Goal: Task Accomplishment & Management: Complete application form

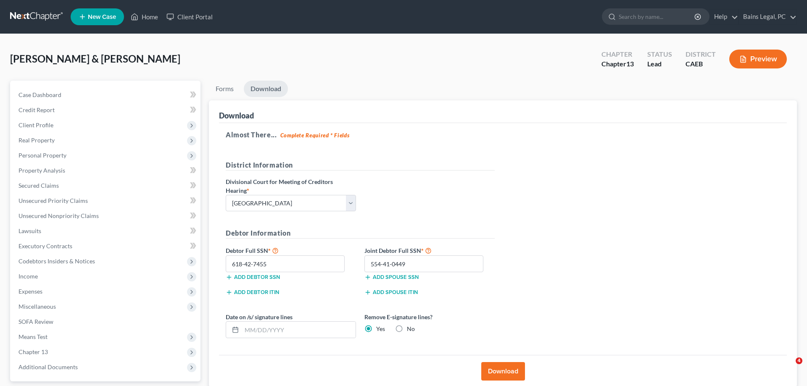
select select "2"
click at [151, 17] on link "Home" at bounding box center [144, 16] width 36 height 15
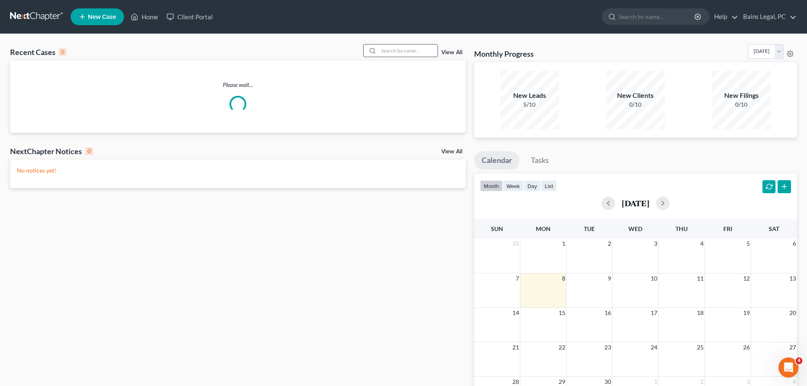
click at [379, 50] on input "search" at bounding box center [408, 51] width 59 height 12
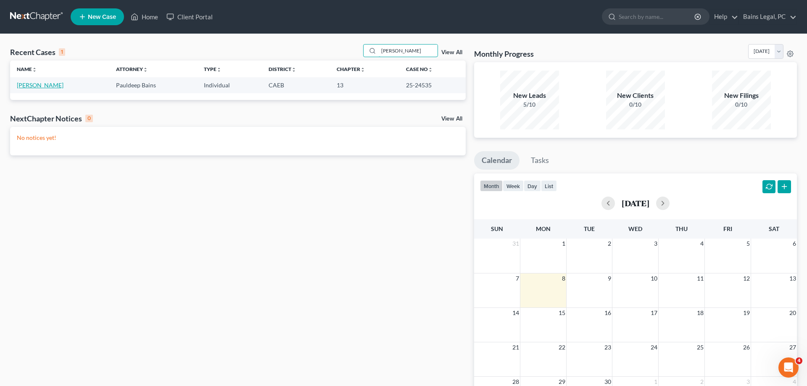
type input "[PERSON_NAME]"
click at [39, 87] on link "[PERSON_NAME]" at bounding box center [40, 85] width 47 height 7
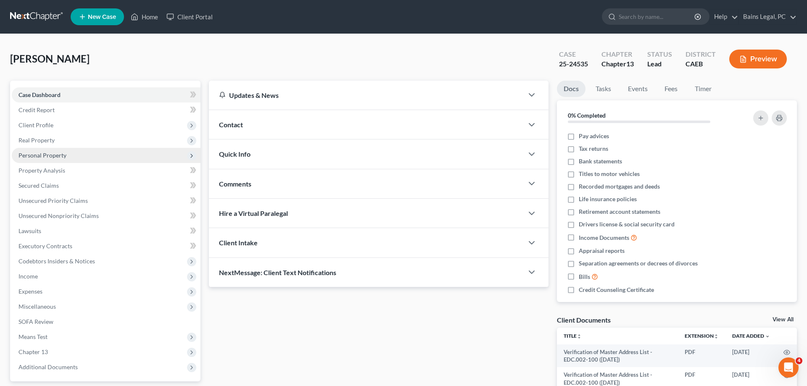
click at [68, 156] on span "Personal Property" at bounding box center [106, 155] width 189 height 15
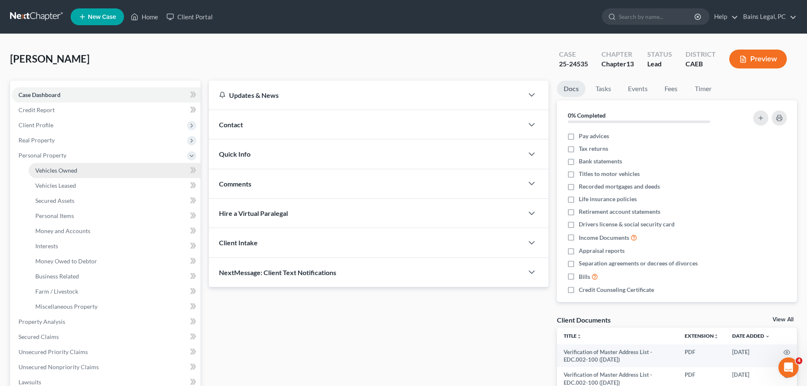
drag, startPoint x: 71, startPoint y: 168, endPoint x: 91, endPoint y: 173, distance: 21.2
click at [71, 168] on span "Vehicles Owned" at bounding box center [56, 170] width 42 height 7
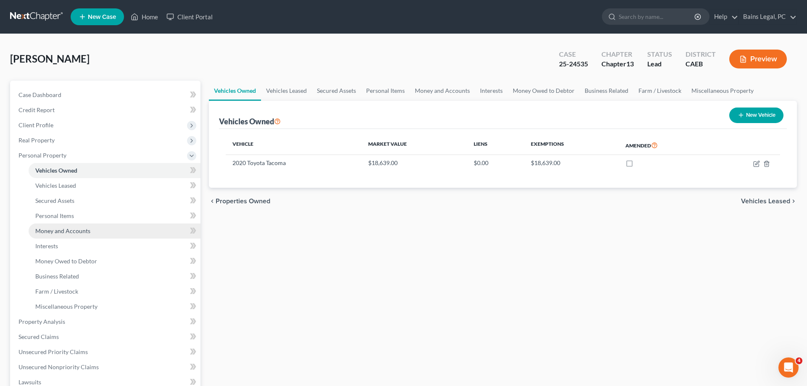
click at [74, 229] on span "Money and Accounts" at bounding box center [62, 230] width 55 height 7
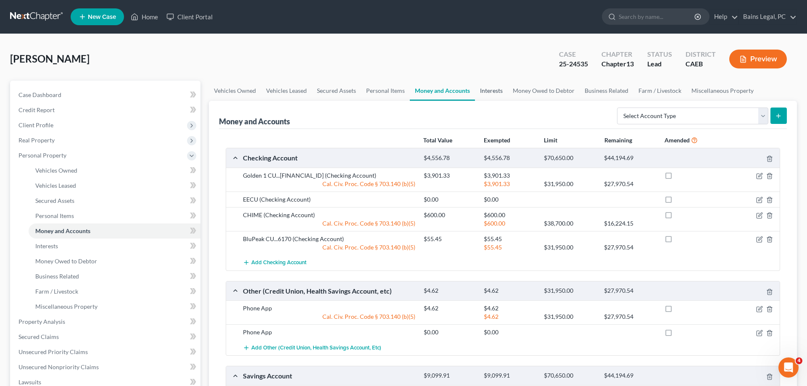
click at [488, 89] on link "Interests" at bounding box center [491, 91] width 33 height 20
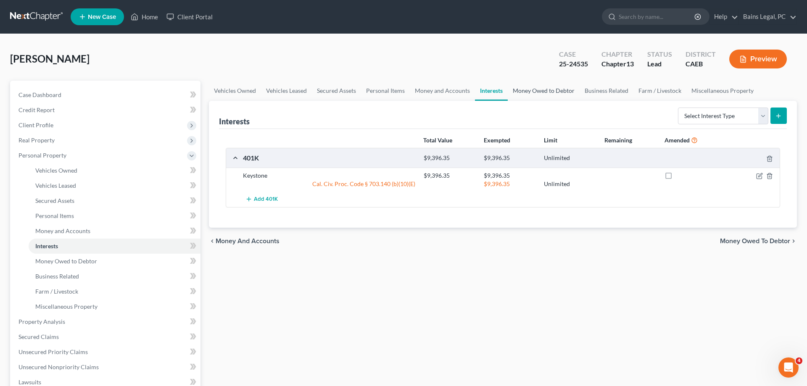
click at [525, 94] on link "Money Owed to Debtor" at bounding box center [544, 91] width 72 height 20
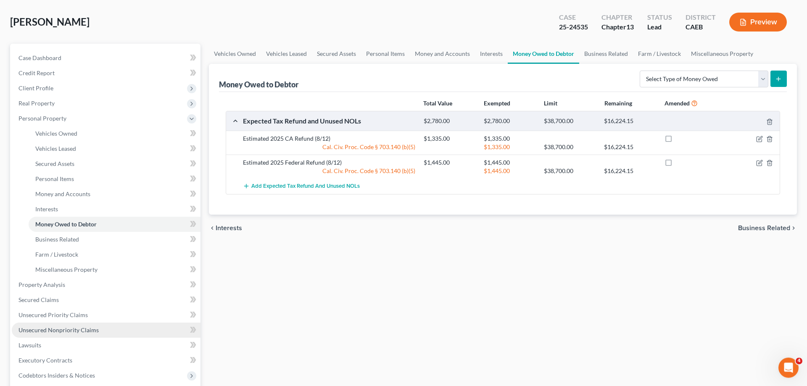
scroll to position [86, 0]
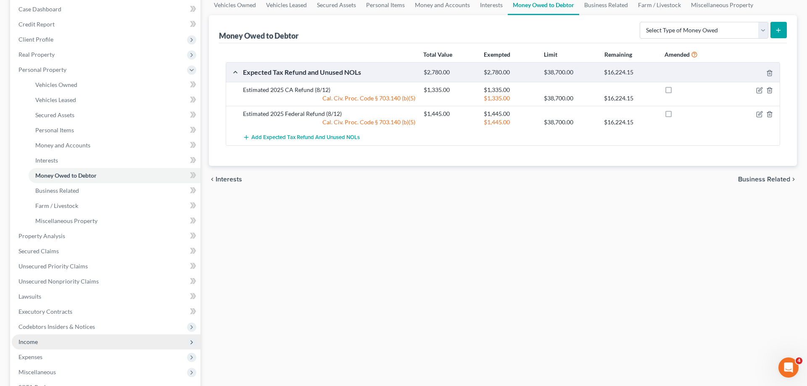
click at [41, 339] on span "Income" at bounding box center [106, 341] width 189 height 15
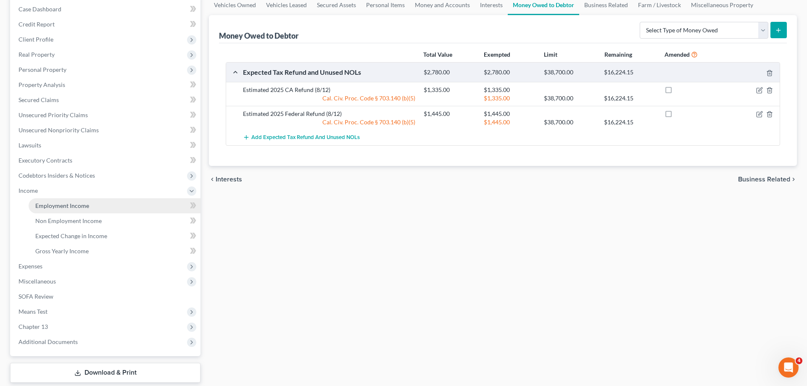
click at [78, 210] on link "Employment Income" at bounding box center [115, 205] width 172 height 15
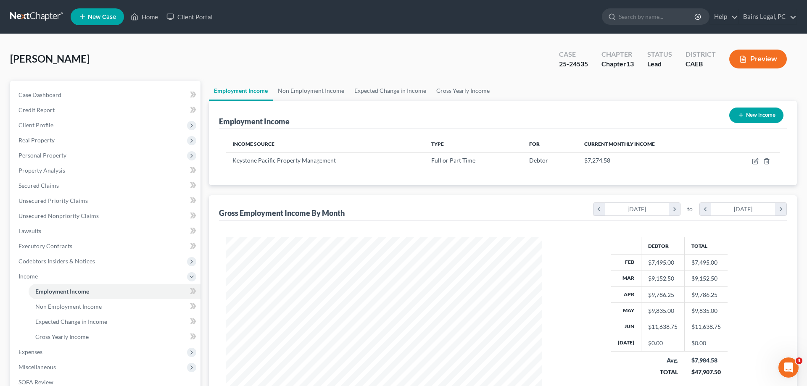
scroll to position [158, 333]
click at [755, 163] on icon "button" at bounding box center [755, 161] width 7 height 7
select select "0"
select select "4"
select select "2"
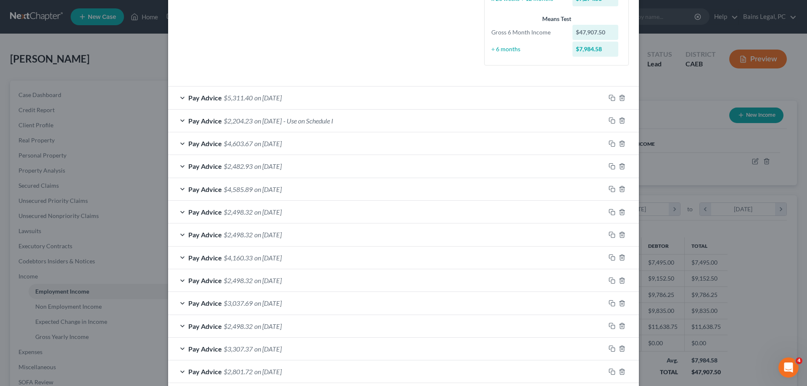
scroll to position [258, 0]
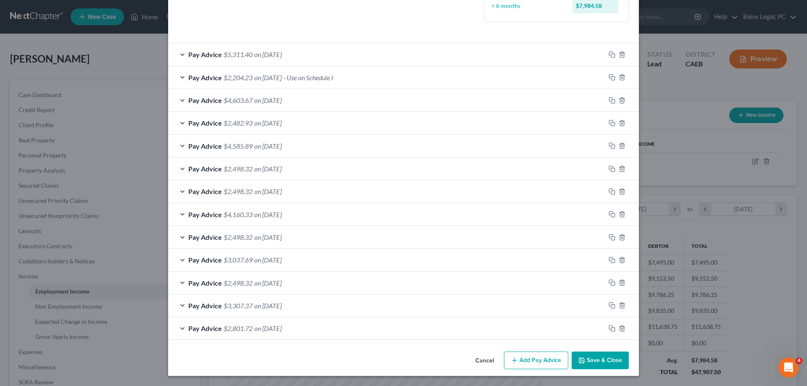
drag, startPoint x: 590, startPoint y: 357, endPoint x: 248, endPoint y: 168, distance: 390.4
click at [592, 357] on button "Save & Close" at bounding box center [599, 361] width 57 height 18
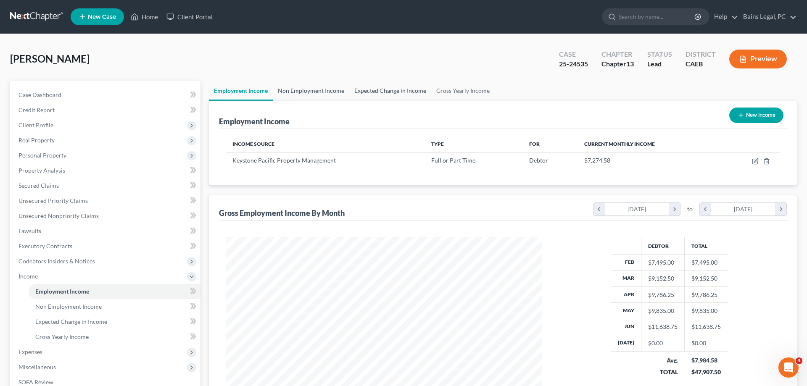
click at [316, 86] on link "Non Employment Income" at bounding box center [311, 91] width 76 height 20
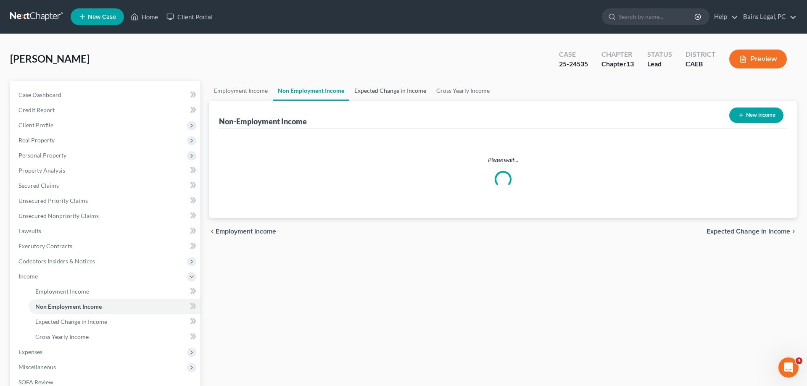
click at [363, 92] on link "Expected Change in Income" at bounding box center [390, 91] width 82 height 20
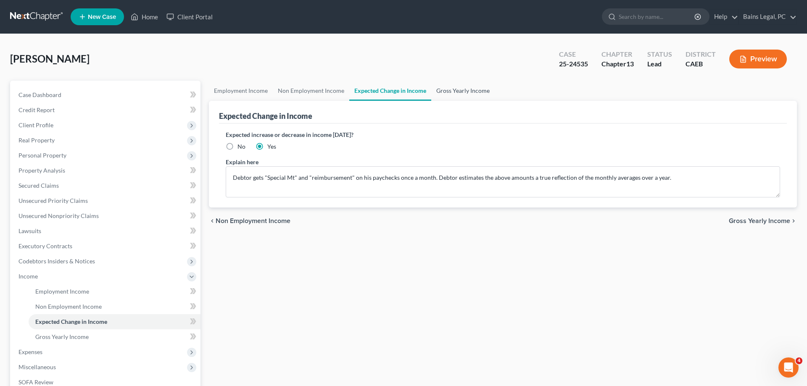
click at [461, 87] on link "Gross Yearly Income" at bounding box center [462, 91] width 63 height 20
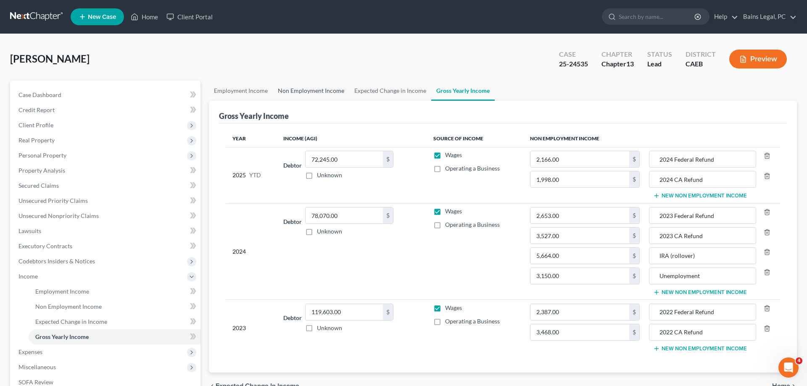
click at [317, 91] on link "Non Employment Income" at bounding box center [311, 91] width 76 height 20
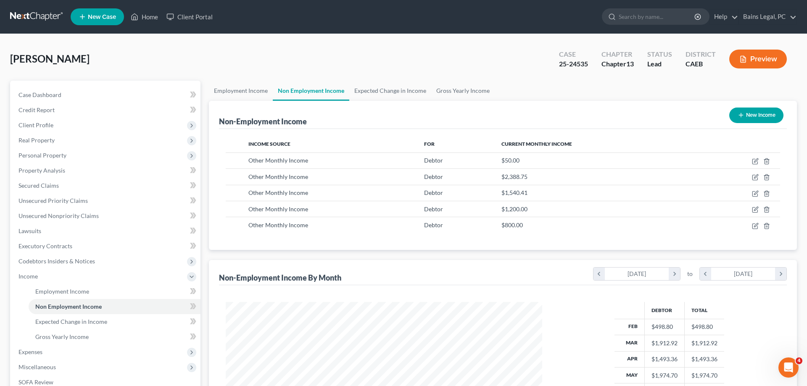
scroll to position [158, 333]
click at [470, 91] on link "Gross Yearly Income" at bounding box center [462, 91] width 63 height 20
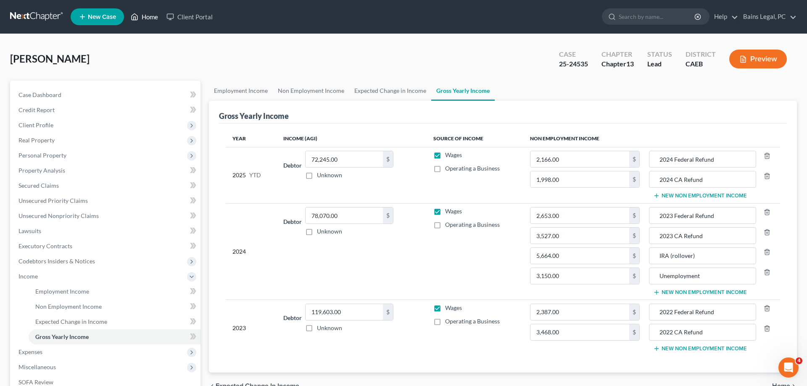
click at [148, 19] on link "Home" at bounding box center [144, 16] width 36 height 15
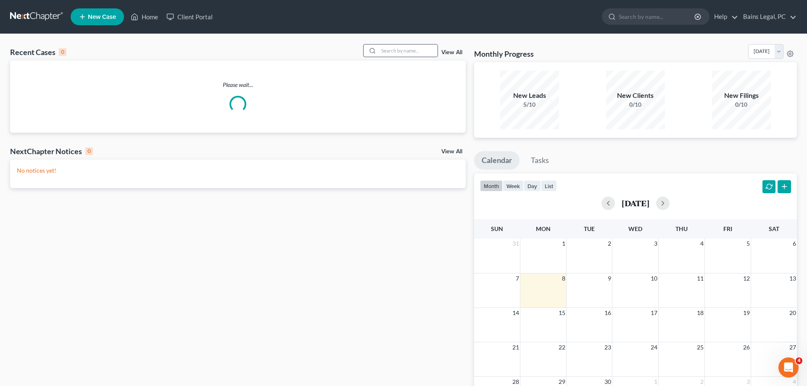
click at [371, 52] on div at bounding box center [370, 51] width 15 height 12
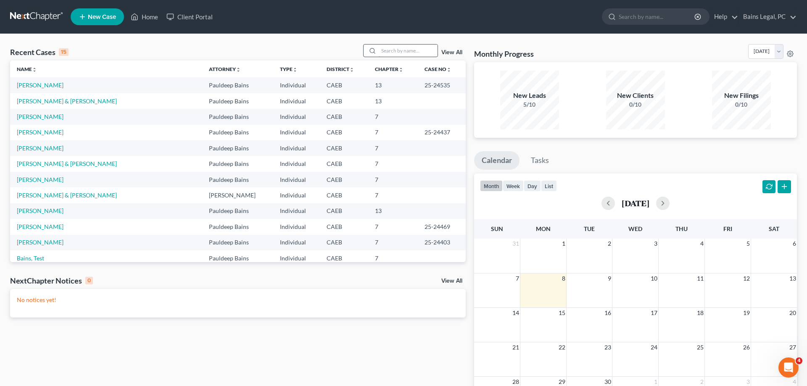
click at [386, 51] on input "search" at bounding box center [408, 51] width 59 height 12
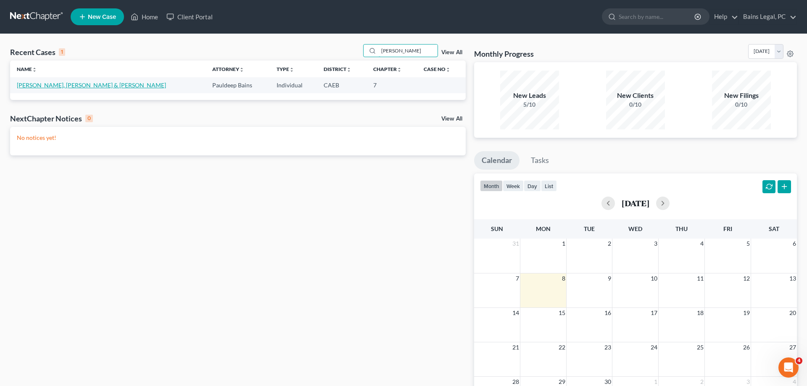
type input "[PERSON_NAME]"
click at [55, 87] on link "[PERSON_NAME], [PERSON_NAME] & [PERSON_NAME]" at bounding box center [91, 85] width 149 height 7
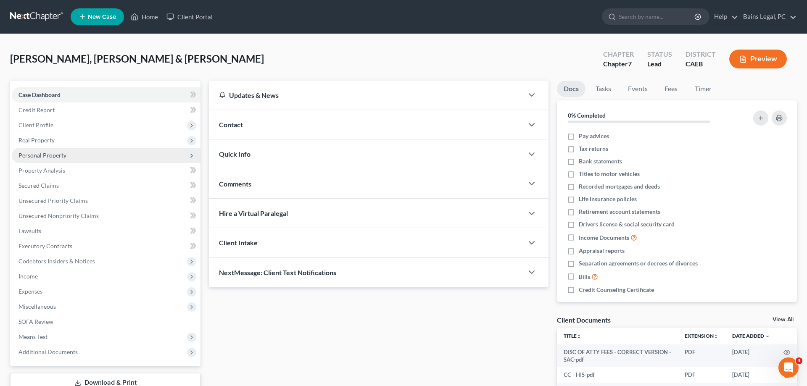
click at [59, 159] on span "Personal Property" at bounding box center [106, 155] width 189 height 15
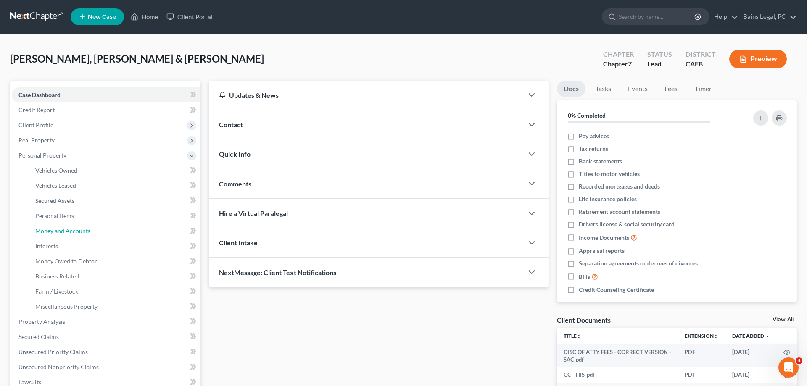
drag, startPoint x: 79, startPoint y: 233, endPoint x: 465, endPoint y: 246, distance: 386.4
click at [79, 233] on span "Money and Accounts" at bounding box center [62, 230] width 55 height 7
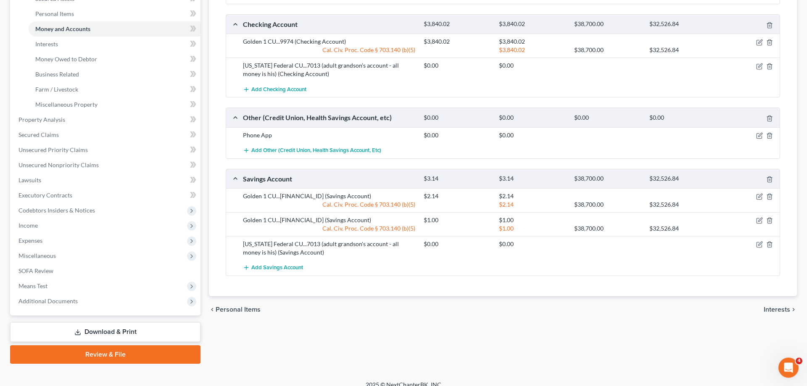
scroll to position [211, 0]
